Goal: Task Accomplishment & Management: Manage account settings

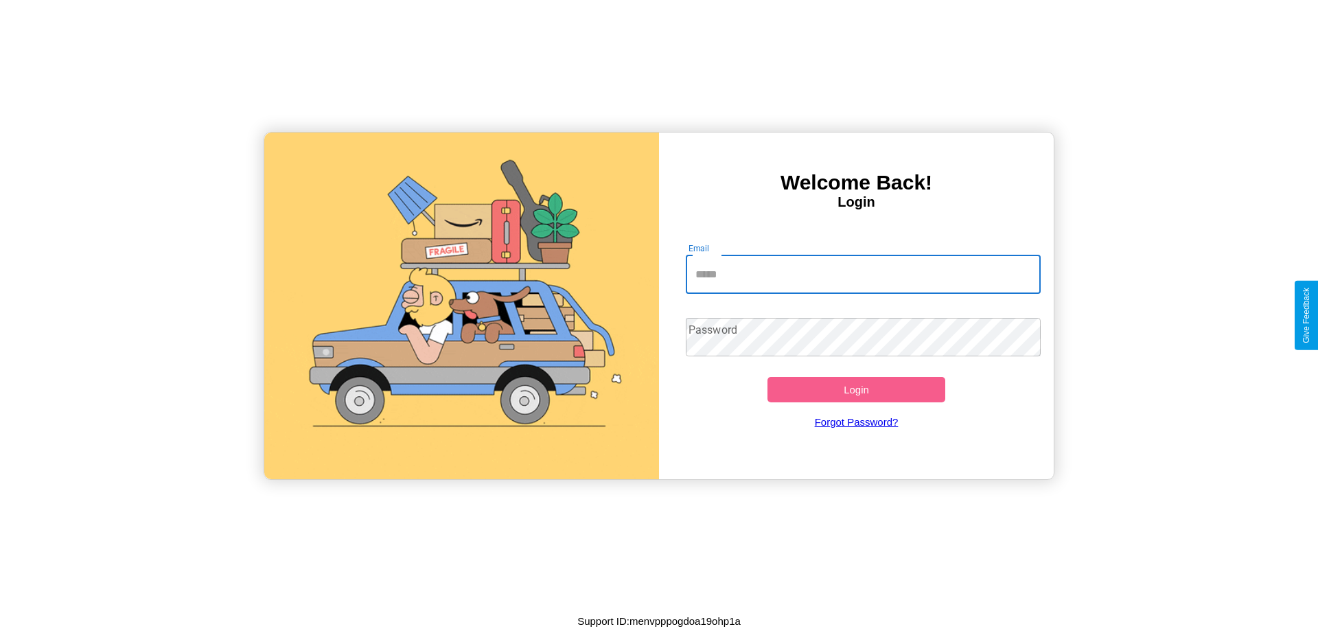
click at [863, 274] on input "Email" at bounding box center [864, 274] width 356 height 38
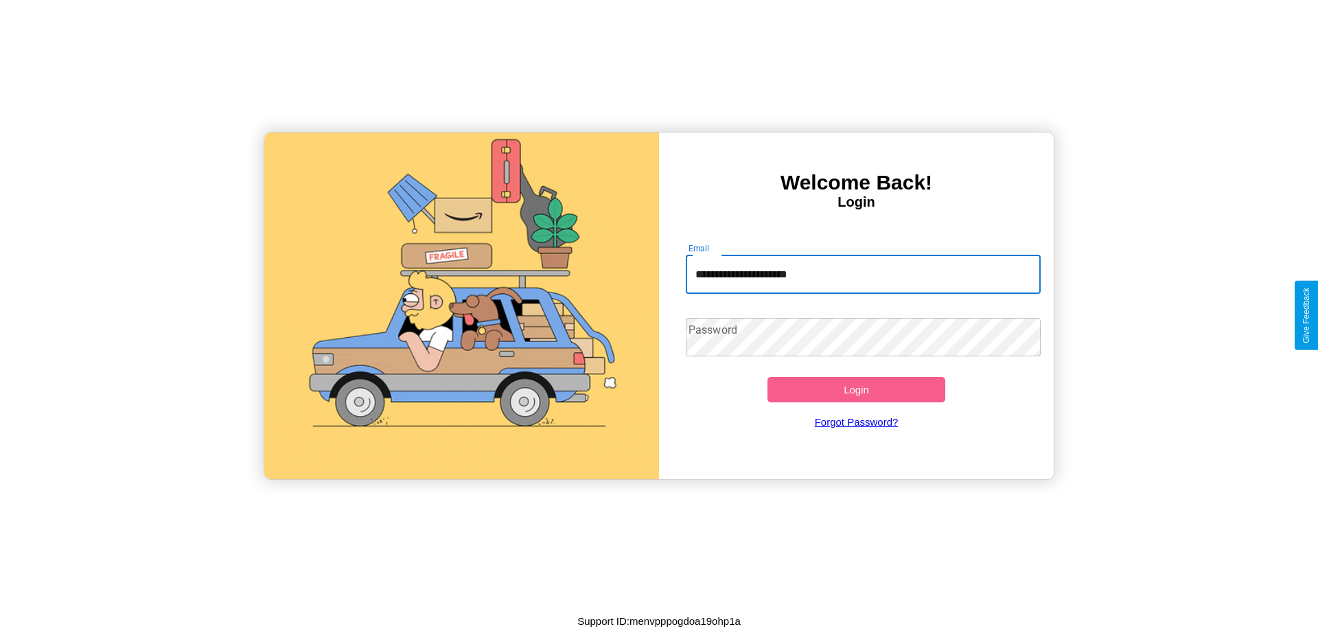
type input "**********"
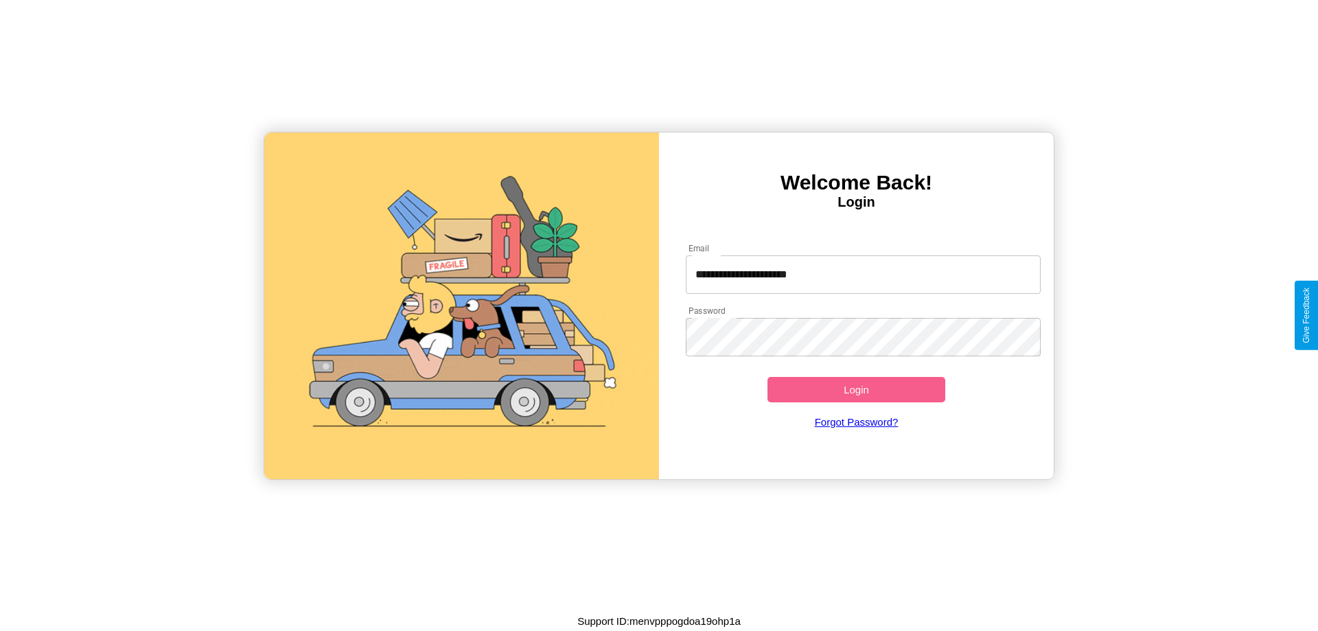
click at [856, 389] on button "Login" at bounding box center [857, 389] width 178 height 25
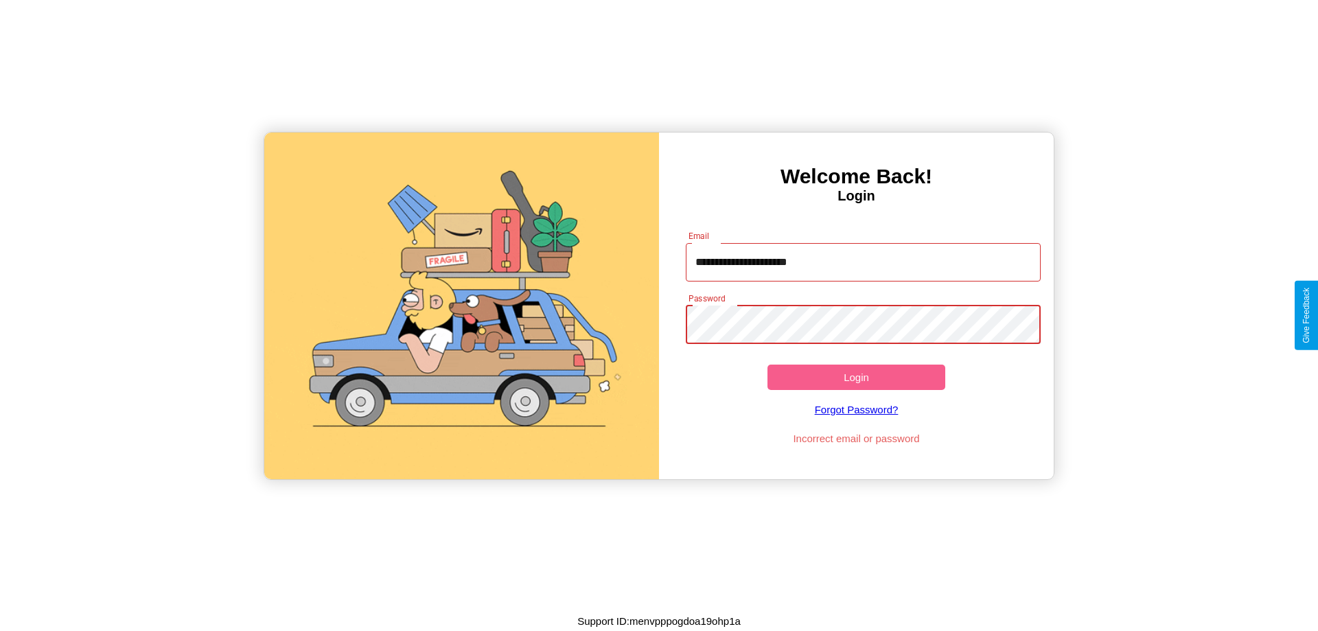
click at [856, 377] on button "Login" at bounding box center [857, 377] width 178 height 25
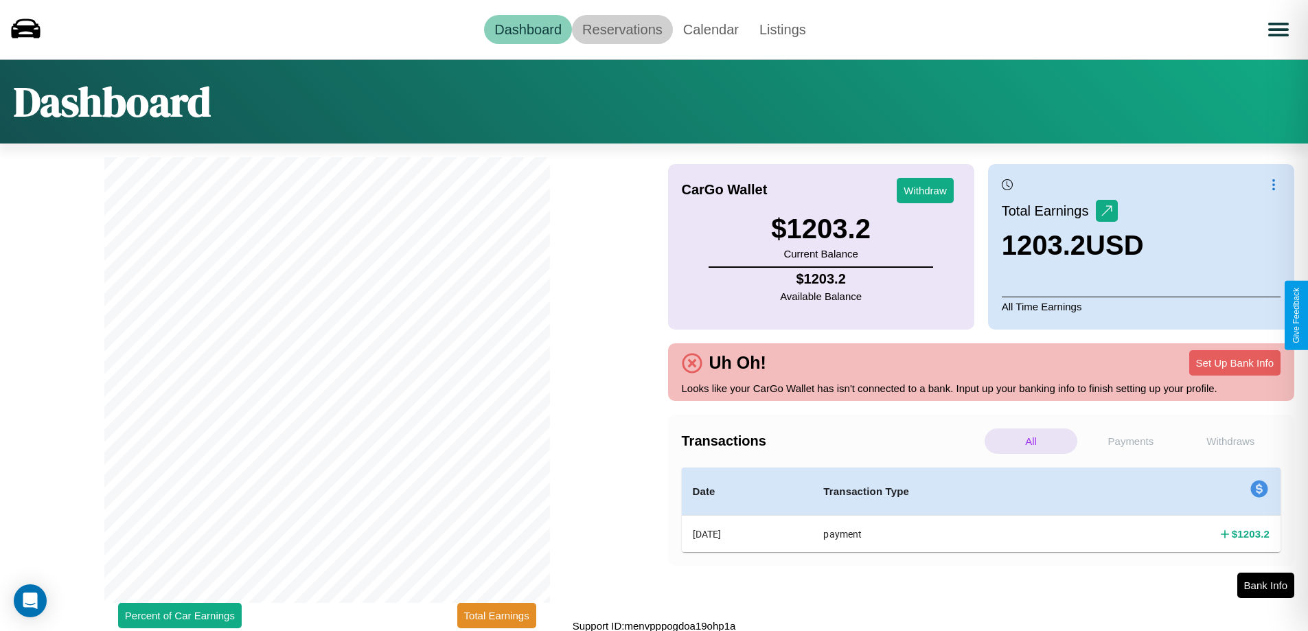
click at [622, 29] on link "Reservations" at bounding box center [622, 29] width 101 height 29
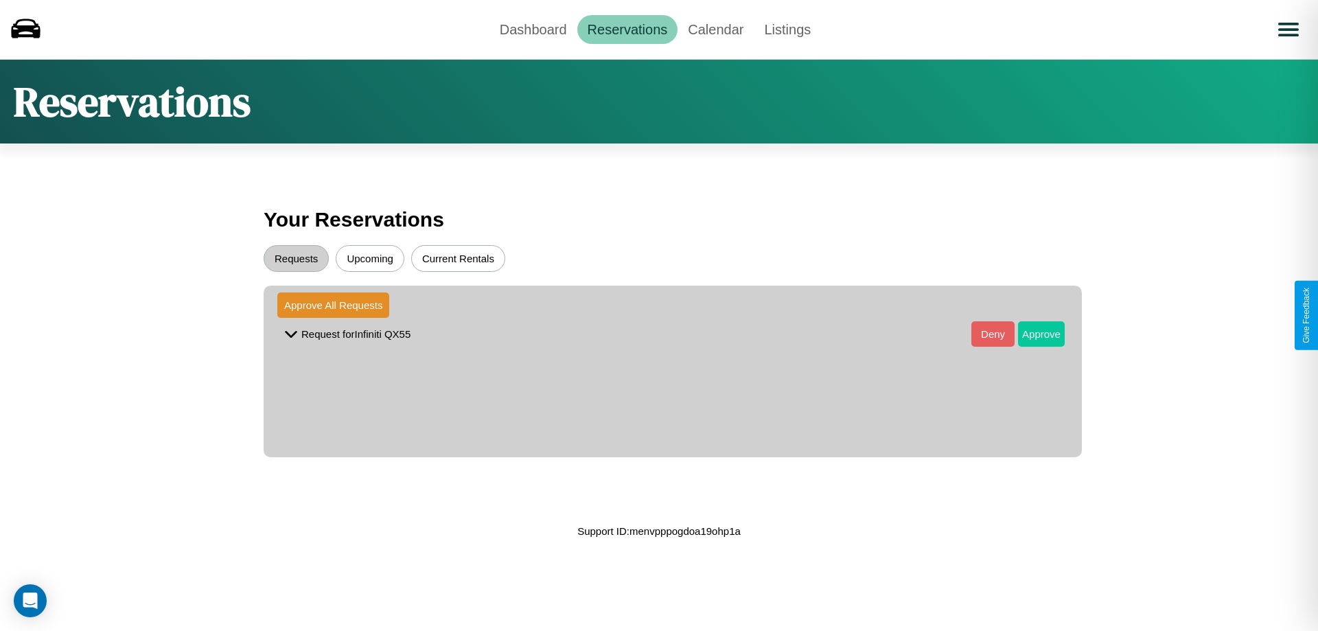
click at [1031, 334] on button "Approve" at bounding box center [1041, 333] width 47 height 25
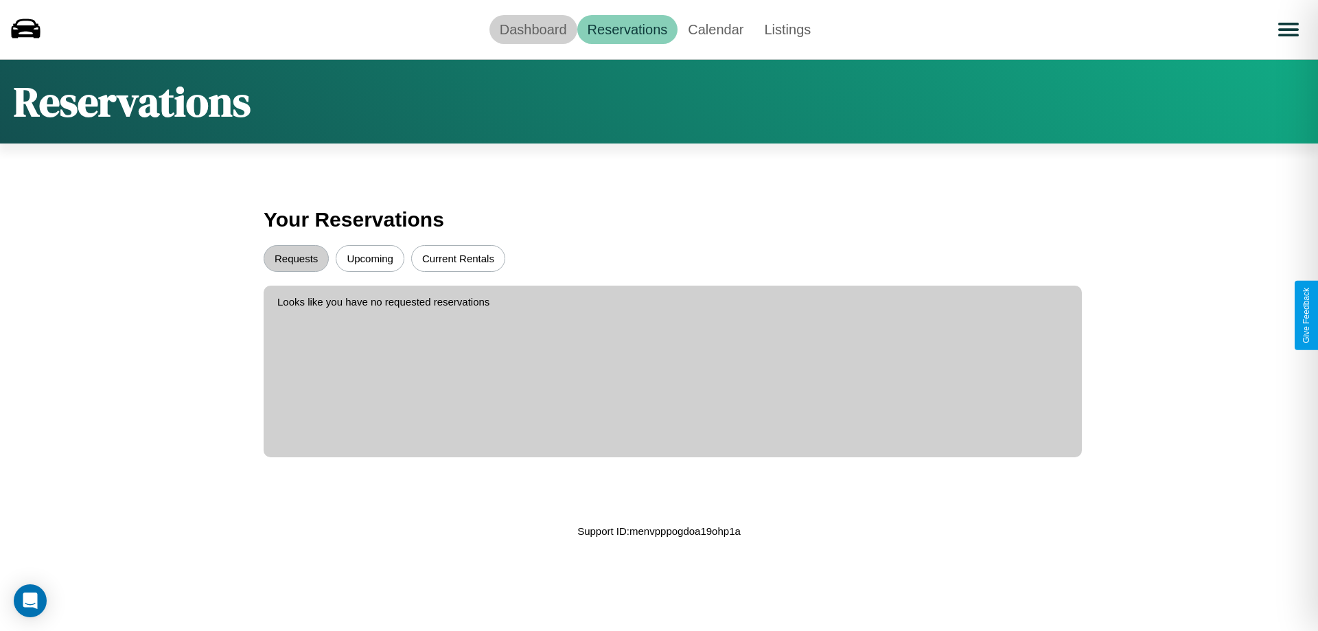
click at [533, 29] on link "Dashboard" at bounding box center [534, 29] width 88 height 29
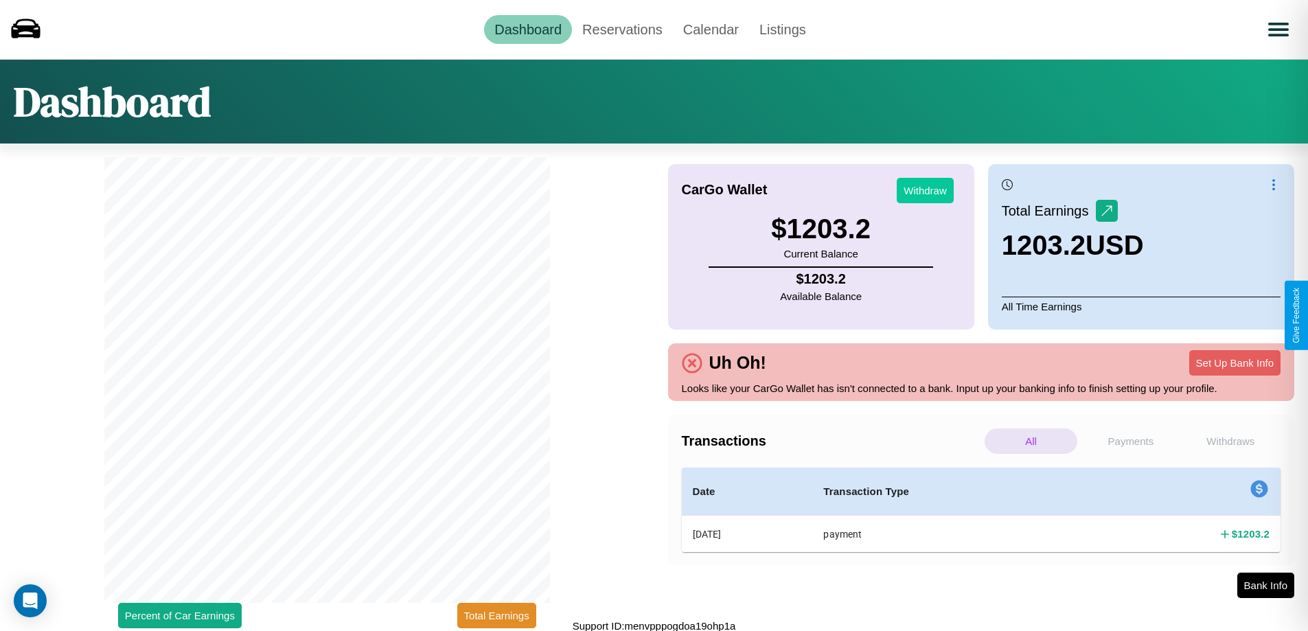
click at [925, 190] on button "Withdraw" at bounding box center [925, 190] width 57 height 25
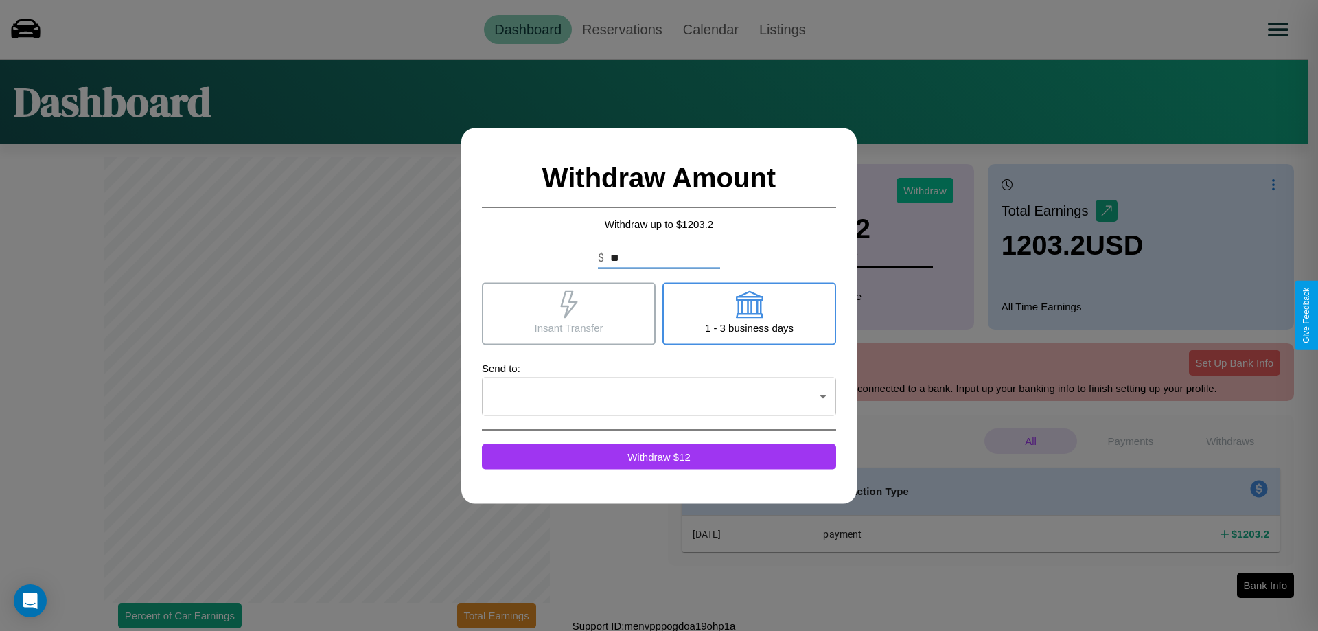
type input "*"
type input "***"
click at [749, 313] on icon at bounding box center [748, 303] width 27 height 27
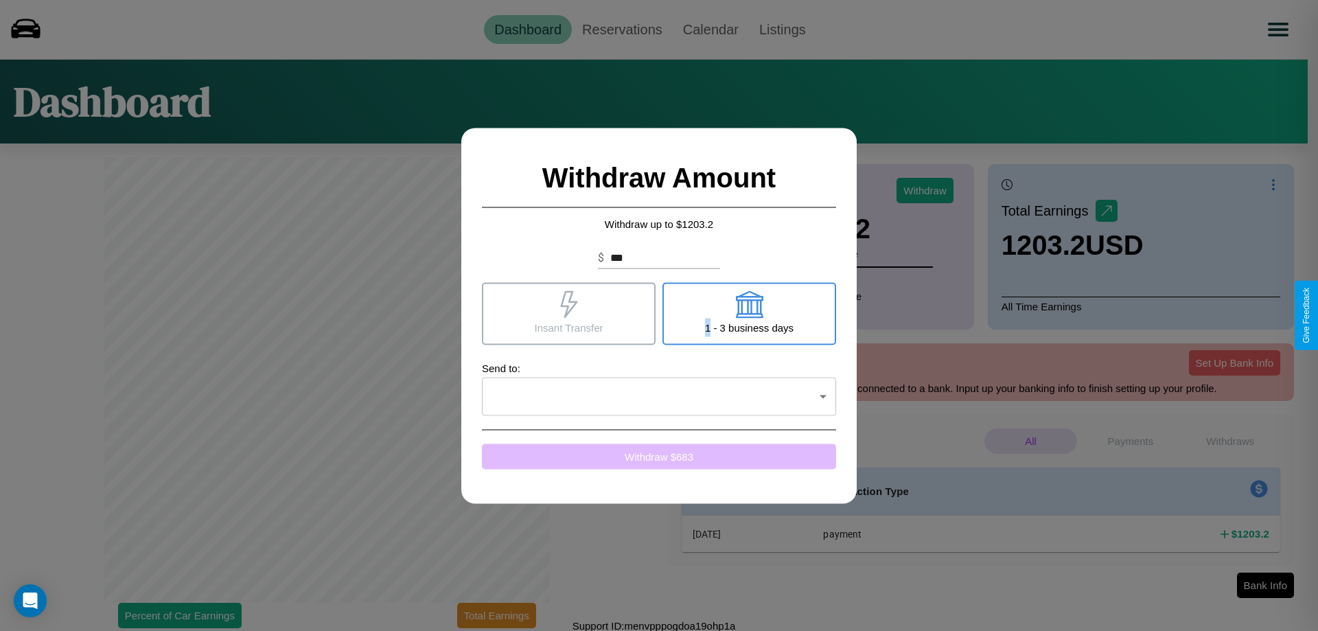
click at [659, 456] on button "Withdraw $ 683" at bounding box center [659, 456] width 354 height 25
